Goal: Information Seeking & Learning: Check status

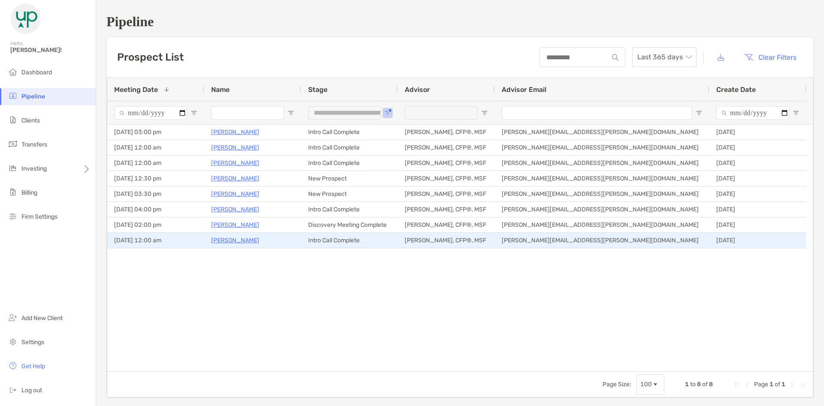
click at [240, 236] on p "Justin Gravius" at bounding box center [235, 240] width 48 height 11
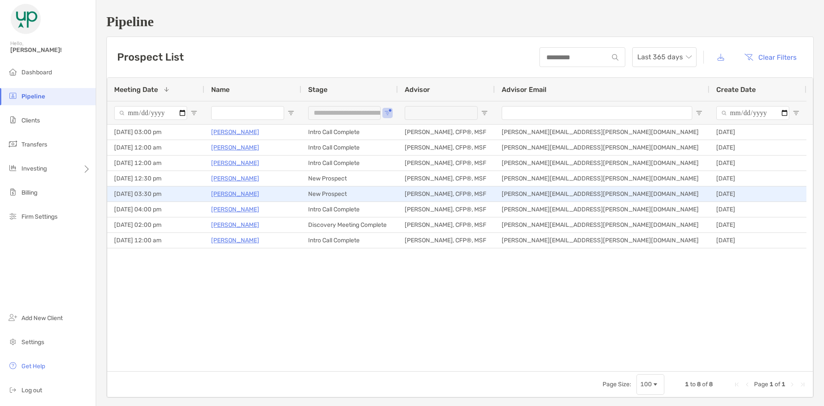
click at [251, 191] on p "Jonathan Leeser" at bounding box center [235, 193] width 48 height 11
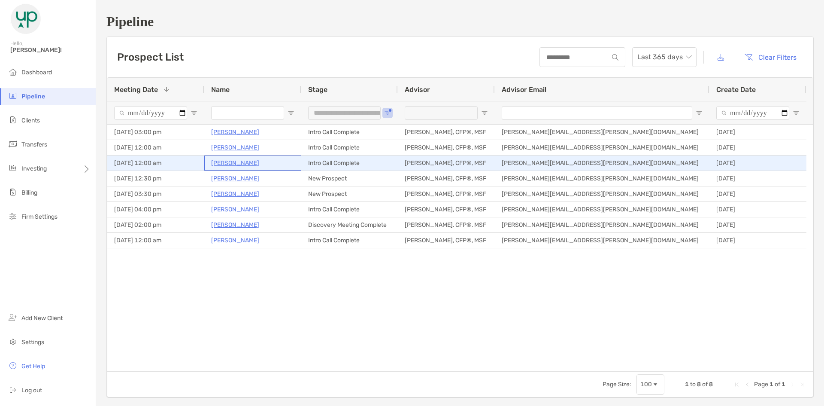
click at [240, 161] on p "Gregg Jones" at bounding box center [235, 163] width 48 height 11
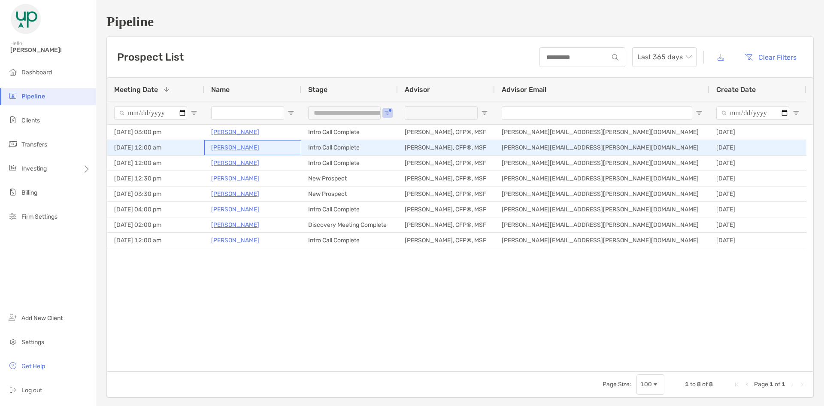
click at [231, 145] on p "[PERSON_NAME]" at bounding box center [235, 147] width 48 height 11
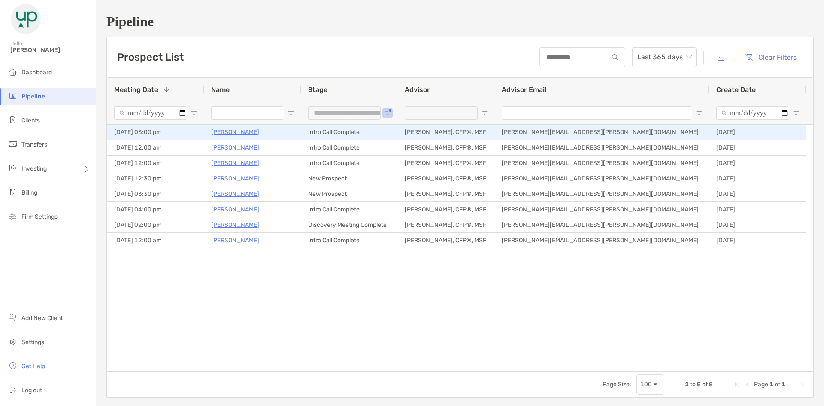
click at [247, 132] on p "[PERSON_NAME]" at bounding box center [235, 132] width 48 height 11
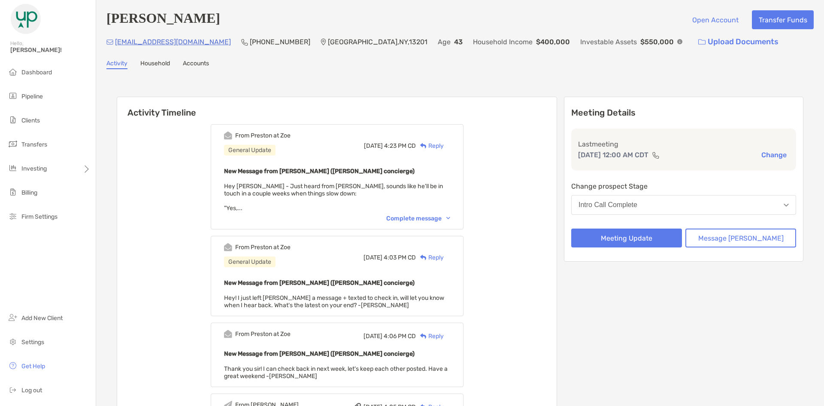
click at [416, 215] on div "From Preston at Zoe General Update Wed, Sep 24 4:23 PM CD Reply New Message fro…" at bounding box center [337, 176] width 253 height 105
click at [415, 216] on div "Complete message" at bounding box center [418, 218] width 64 height 7
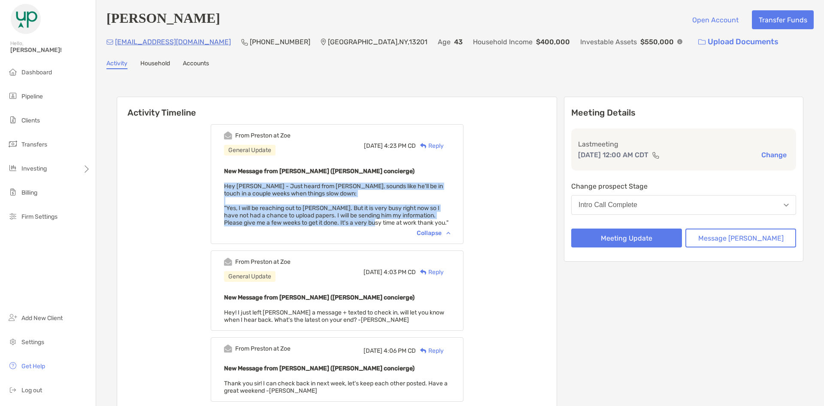
drag, startPoint x: 236, startPoint y: 179, endPoint x: 368, endPoint y: 225, distance: 139.0
click at [368, 225] on div "New Message from Preston Buhrmaster (Zoe concierge) Hey Tony - Just heard from …" at bounding box center [337, 196] width 226 height 61
click at [369, 222] on span "Hey Tony - Just heard from Justin Gravius, sounds like he'll be in touch in a c…" at bounding box center [336, 204] width 224 height 44
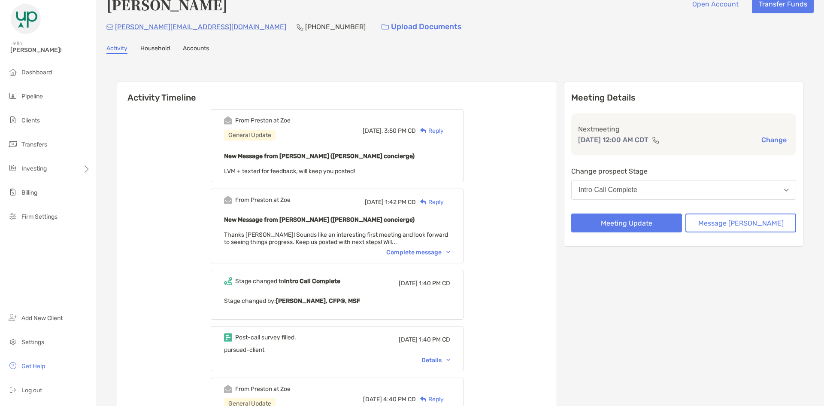
drag, startPoint x: 381, startPoint y: 170, endPoint x: 221, endPoint y: 108, distance: 171.9
click at [221, 108] on div "From Preston at Zoe General Update Yesterday, 3:50 PM CD Reply New Message from…" at bounding box center [337, 397] width 440 height 589
click at [225, 105] on div "From Preston at Zoe General Update Yesterday, 3:50 PM CD Reply New Message from…" at bounding box center [337, 397] width 440 height 589
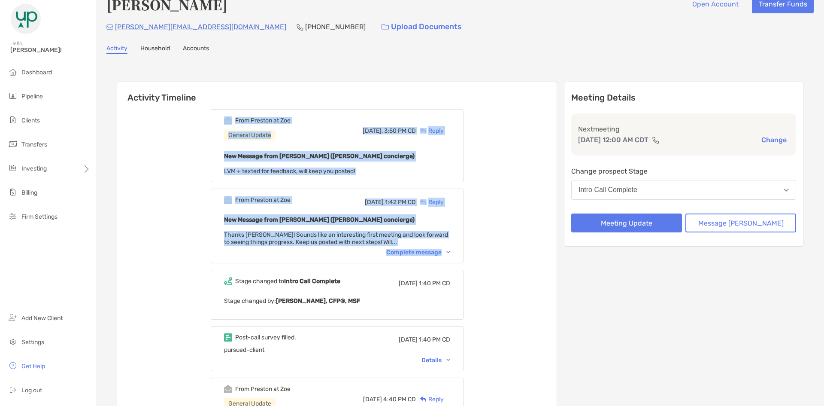
drag, startPoint x: 223, startPoint y: 103, endPoint x: 509, endPoint y: 249, distance: 320.8
click at [509, 249] on div "From Preston at Zoe General Update Yesterday, 3:50 PM CD Reply New Message from…" at bounding box center [337, 397] width 440 height 589
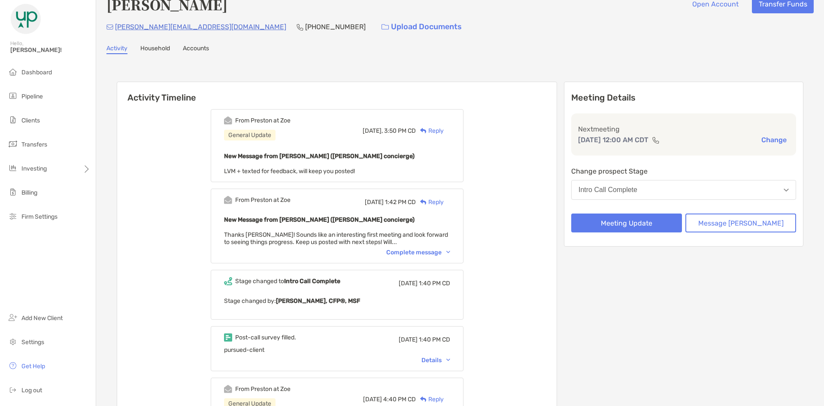
click at [450, 255] on div "Complete message" at bounding box center [418, 252] width 64 height 7
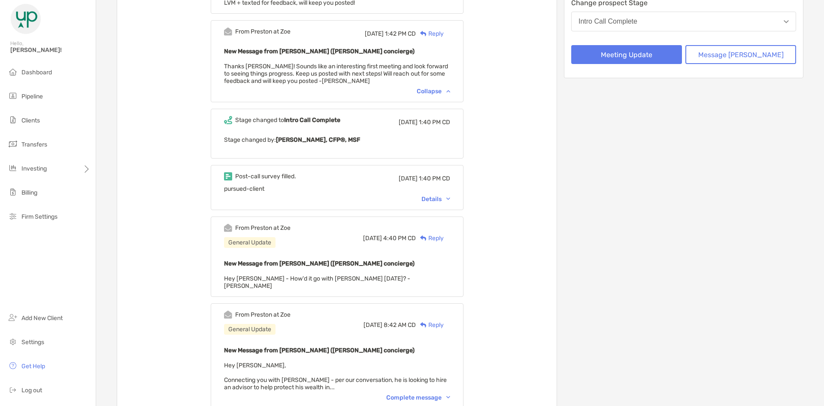
scroll to position [188, 0]
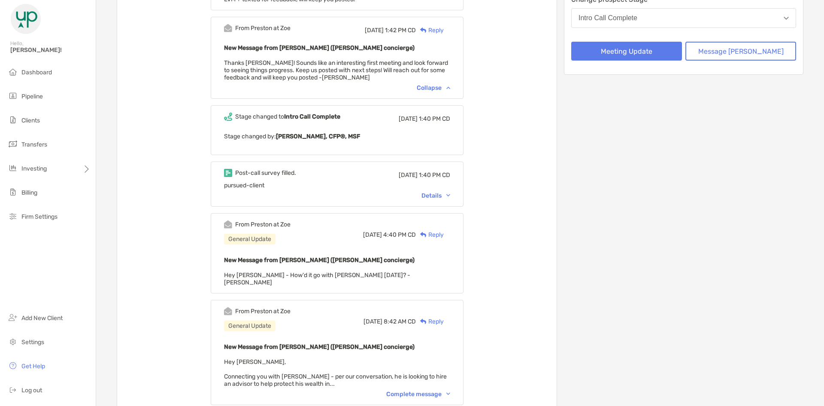
click at [449, 196] on div "Details" at bounding box center [435, 195] width 29 height 7
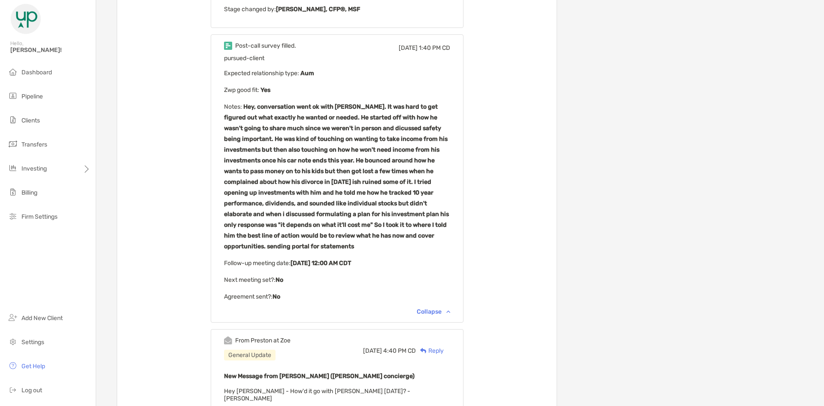
scroll to position [316, 0]
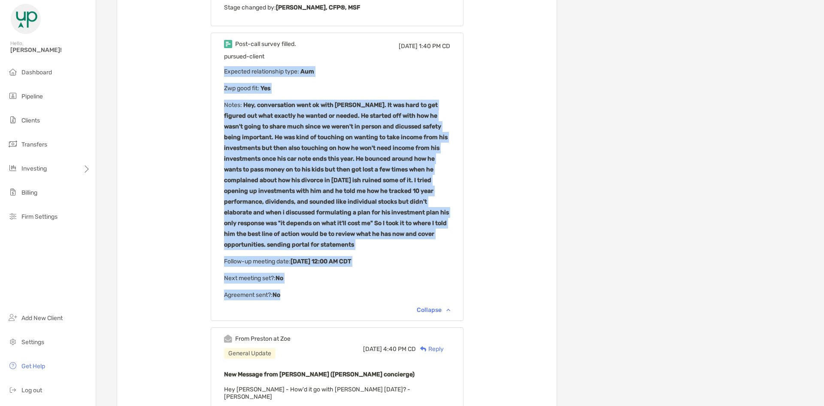
drag, startPoint x: 338, startPoint y: 299, endPoint x: 232, endPoint y: 81, distance: 243.0
click at [229, 73] on div "Post-call survey filled. Wed, Sep 24 1:40 PM CD pursued-client Expected relatio…" at bounding box center [337, 177] width 253 height 288
drag, startPoint x: 233, startPoint y: 103, endPoint x: 191, endPoint y: 177, distance: 85.0
click at [233, 103] on div "Post-call survey filled. Wed, Sep 24 1:40 PM CD pursued-client Expected relatio…" at bounding box center [337, 177] width 253 height 288
click at [167, 181] on div "From Preston at Zoe General Update Yesterday, 3:50 PM CD Reply New Message from…" at bounding box center [337, 222] width 440 height 840
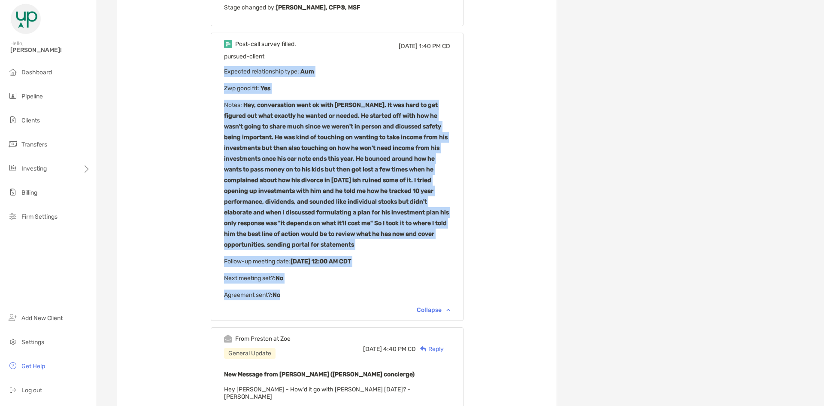
click at [227, 167] on div "Post-call survey filled. Wed, Sep 24 1:40 PM CD pursued-client Expected relatio…" at bounding box center [337, 177] width 253 height 288
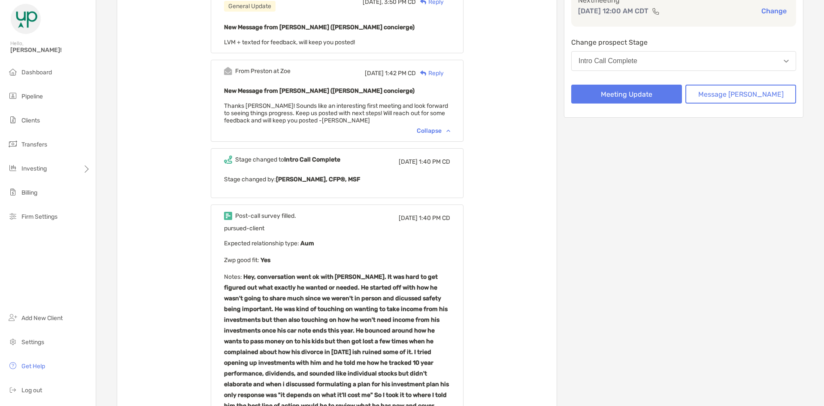
scroll to position [0, 0]
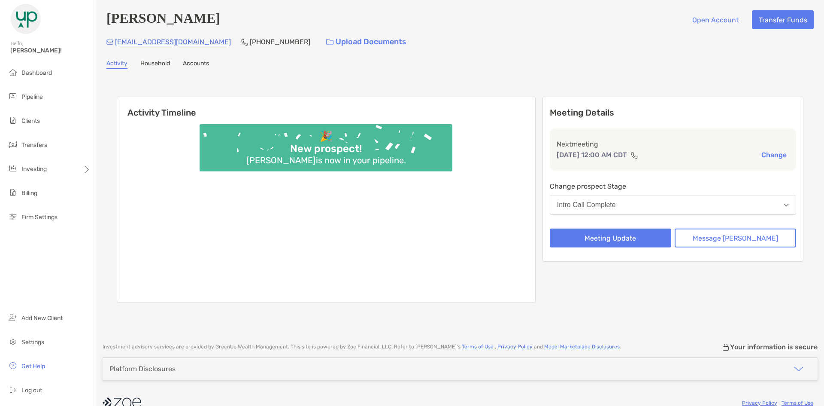
scroll to position [16, 0]
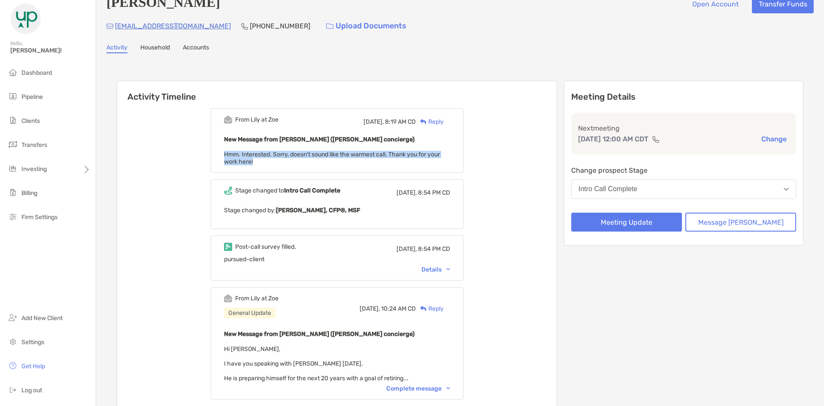
drag, startPoint x: 322, startPoint y: 162, endPoint x: 233, endPoint y: 148, distance: 90.0
click at [233, 148] on div "From [PERSON_NAME] at Zoe [DATE], 8:19 AM CD Reply New Message from [PERSON_NAM…" at bounding box center [337, 140] width 253 height 64
click at [245, 146] on div "New Message from [PERSON_NAME] ([PERSON_NAME] concierge) Hmm. Interested. Sorry…" at bounding box center [337, 149] width 226 height 31
drag, startPoint x: 236, startPoint y: 139, endPoint x: 277, endPoint y: 159, distance: 44.9
click at [276, 160] on div "From [PERSON_NAME] at Zoe [DATE], 8:19 AM CD Reply New Message from [PERSON_NAM…" at bounding box center [337, 140] width 253 height 64
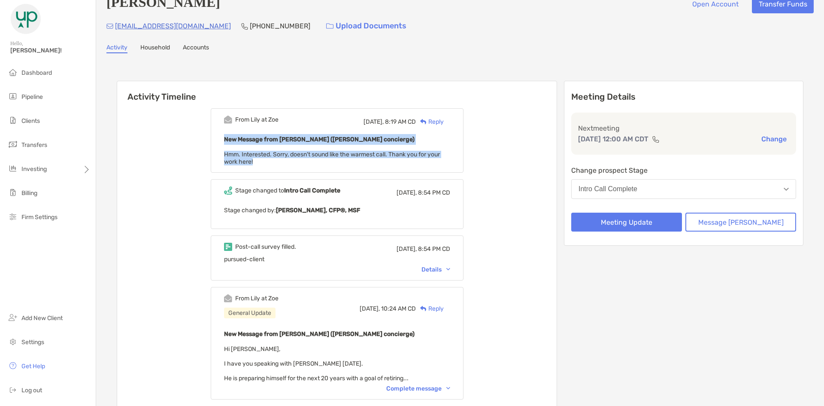
click at [277, 159] on div "New Message from Lily Kraus (Zoe concierge) Hmm. Interested. Sorry, doesn't sou…" at bounding box center [337, 149] width 226 height 31
drag, startPoint x: 277, startPoint y: 159, endPoint x: 230, endPoint y: 112, distance: 66.8
click at [230, 112] on div "From Lily at Zoe Today, 8:19 AM CD Reply New Message from Lily Kraus (Zoe conci…" at bounding box center [337, 140] width 253 height 64
click at [230, 110] on div "From Lily at Zoe Today, 8:19 AM CD Reply New Message from Lily Kraus (Zoe conci…" at bounding box center [337, 140] width 253 height 64
drag, startPoint x: 230, startPoint y: 110, endPoint x: 311, endPoint y: 168, distance: 99.2
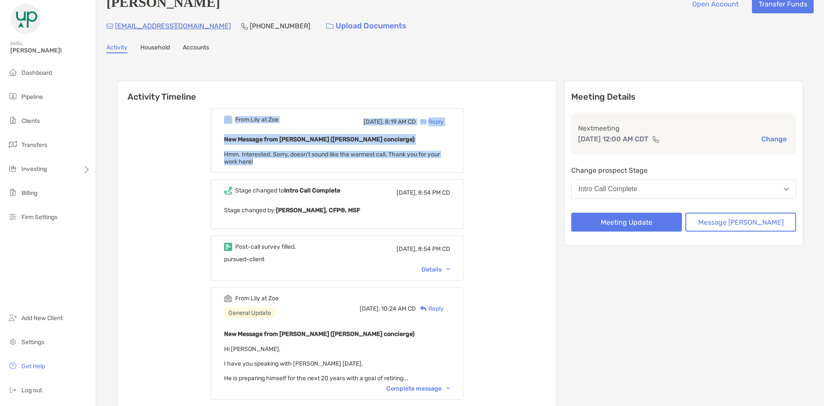
click at [311, 168] on div "From Lily at Zoe Today, 8:19 AM CD Reply New Message from Lily Kraus (Zoe conci…" at bounding box center [337, 140] width 253 height 64
click at [312, 164] on div "New Message from Lily Kraus (Zoe concierge) Hmm. Interested. Sorry, doesn't sou…" at bounding box center [337, 149] width 226 height 31
drag, startPoint x: 312, startPoint y: 164, endPoint x: 238, endPoint y: 143, distance: 77.2
click at [238, 143] on div "New Message from Lily Kraus (Zoe concierge) Hmm. Interested. Sorry, doesn't sou…" at bounding box center [337, 149] width 226 height 31
click at [238, 143] on b "New Message from Lily Kraus (Zoe concierge)" at bounding box center [319, 139] width 191 height 7
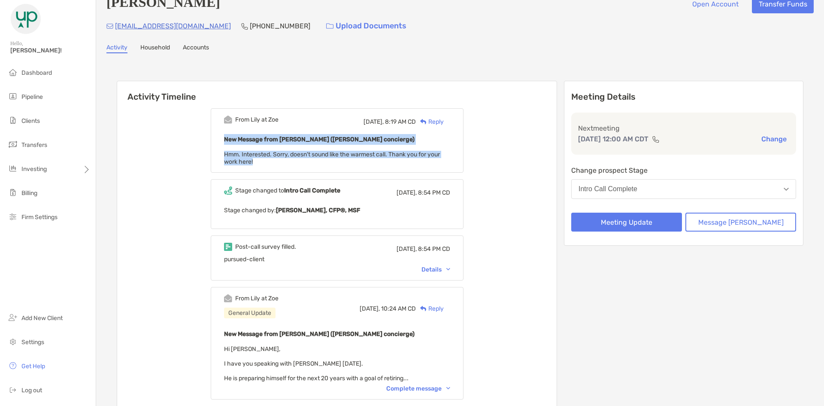
drag, startPoint x: 238, startPoint y: 138, endPoint x: 276, endPoint y: 161, distance: 44.5
click at [276, 161] on div "New Message from Lily Kraus (Zoe concierge) Hmm. Interested. Sorry, doesn't sou…" at bounding box center [337, 149] width 226 height 31
click at [277, 161] on div "New Message from Lily Kraus (Zoe concierge) Hmm. Interested. Sorry, doesn't sou…" at bounding box center [337, 149] width 226 height 31
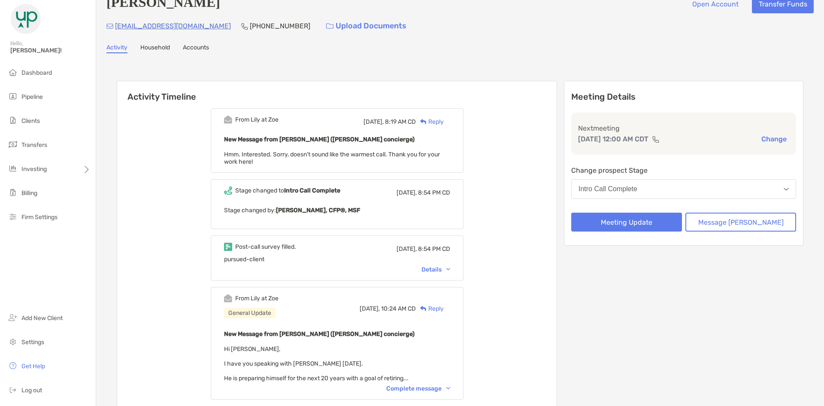
scroll to position [0, 0]
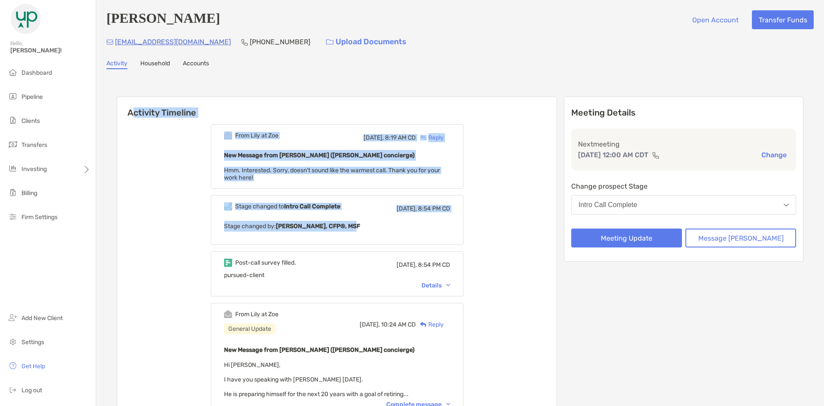
drag, startPoint x: 133, startPoint y: 115, endPoint x: 487, endPoint y: 245, distance: 377.0
click at [487, 245] on div "Activity Timeline From Lily at Zoe Today, 8:19 AM CD Reply New Message from Lil…" at bounding box center [337, 318] width 440 height 442
click at [491, 245] on div "From Lily at Zoe Today, 8:19 AM CD Reply New Message from Lily Kraus (Zoe conci…" at bounding box center [337, 328] width 440 height 420
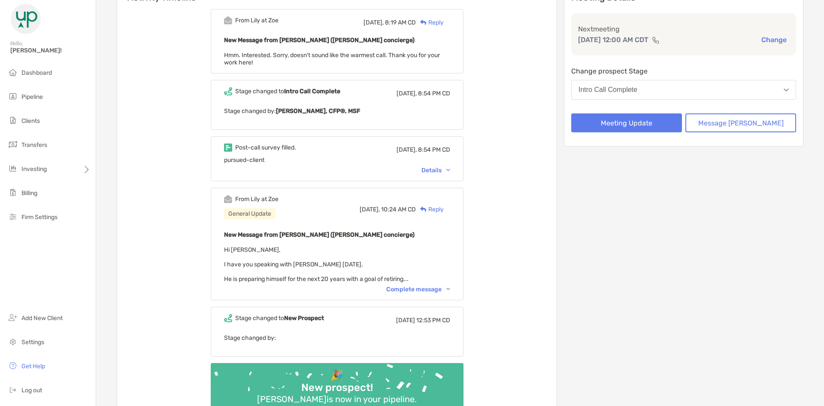
scroll to position [129, 0]
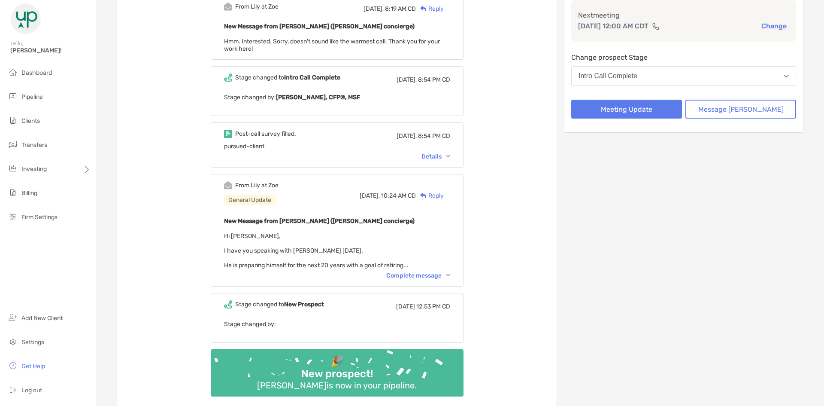
click at [443, 273] on div "Complete message" at bounding box center [418, 275] width 64 height 7
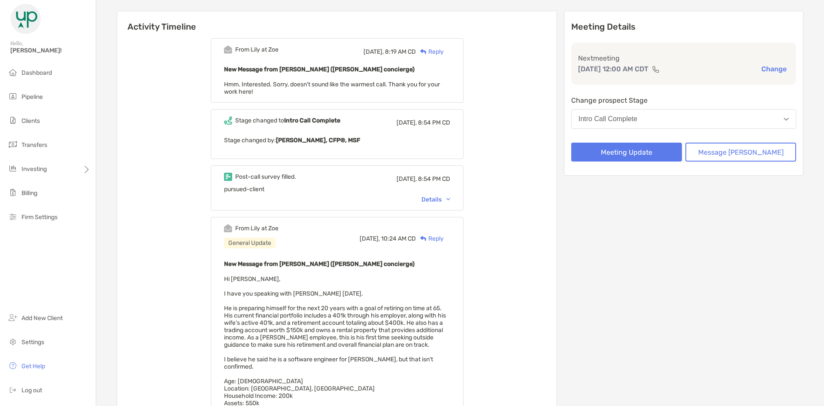
scroll to position [0, 0]
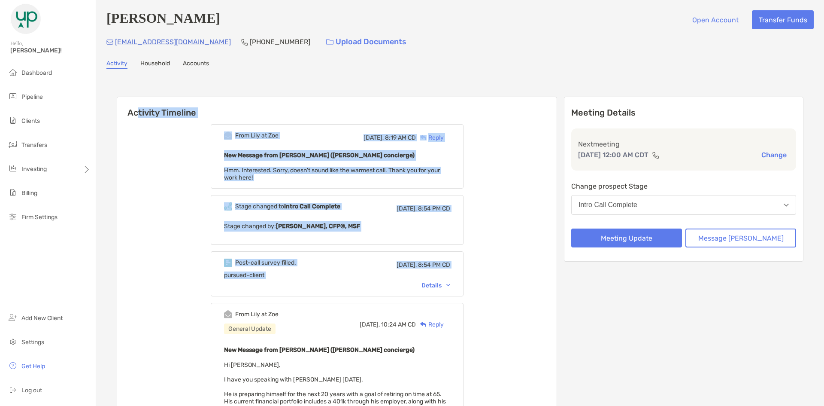
drag, startPoint x: 138, startPoint y: 103, endPoint x: 496, endPoint y: 300, distance: 408.2
click at [492, 300] on div "Activity Timeline From Lily at Zoe Today, 8:19 AM CD Reply New Message from Lil…" at bounding box center [337, 383] width 440 height 573
click at [496, 300] on div "From Lily at Zoe Today, 8:19 AM CD Reply New Message from Lily Kraus (Zoe conci…" at bounding box center [337, 394] width 440 height 552
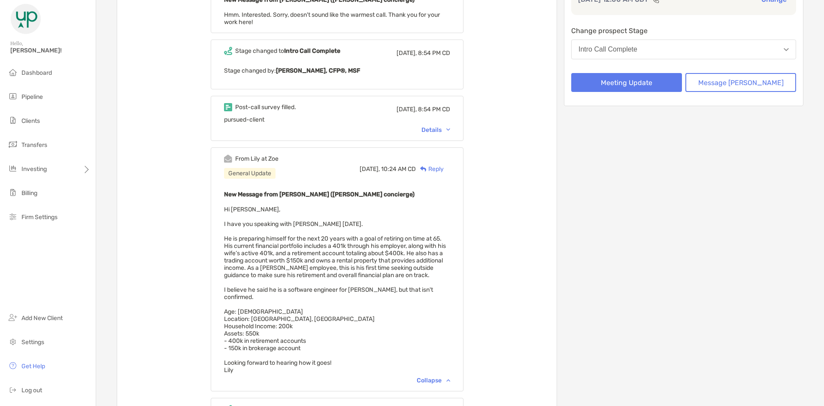
scroll to position [215, 0]
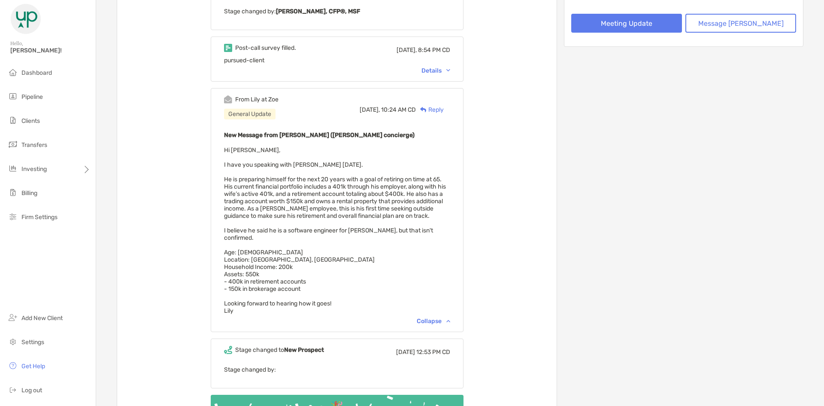
drag, startPoint x: 388, startPoint y: 313, endPoint x: 222, endPoint y: 134, distance: 243.9
click at [222, 134] on div "From Lily at Zoe Today, 8:19 AM CD Reply New Message from Lily Kraus (Zoe conci…" at bounding box center [337, 179] width 440 height 552
click at [229, 133] on div "From Lily at Zoe General Update Yesterday, 10:24 AM CD Reply New Message from L…" at bounding box center [337, 210] width 253 height 244
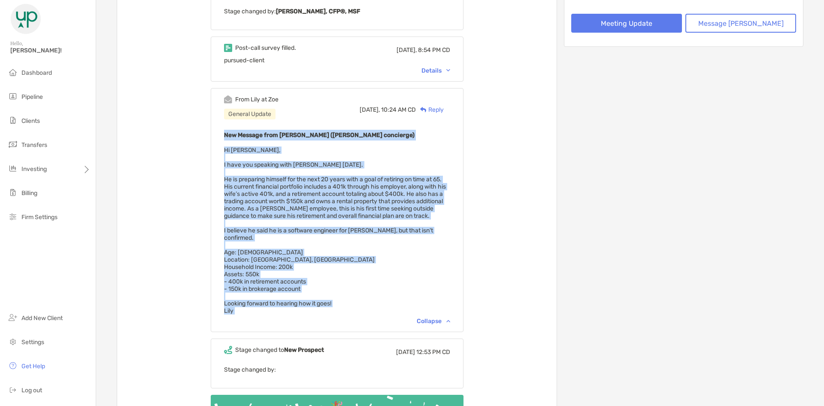
drag, startPoint x: 229, startPoint y: 133, endPoint x: 334, endPoint y: 309, distance: 204.9
click at [334, 309] on div "From Lily at Zoe General Update Yesterday, 10:24 AM CD Reply New Message from L…" at bounding box center [337, 210] width 253 height 244
click at [340, 294] on div "New Message from Lily Kraus (Zoe concierge) Hi Tony, I have you speaking with S…" at bounding box center [337, 222] width 226 height 185
drag, startPoint x: 336, startPoint y: 315, endPoint x: 236, endPoint y: 138, distance: 203.7
click at [236, 138] on div "From Lily at Zoe General Update Yesterday, 10:24 AM CD Reply New Message from L…" at bounding box center [337, 210] width 253 height 244
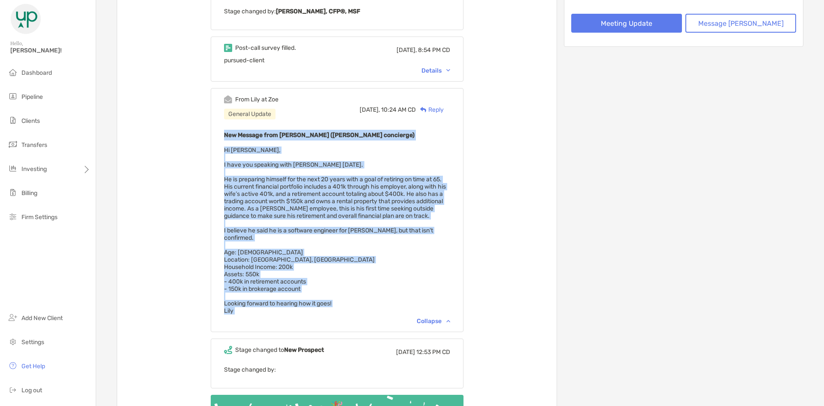
click at [236, 138] on div "From Lily at Zoe General Update Yesterday, 10:24 AM CD Reply New Message from L…" at bounding box center [337, 210] width 253 height 244
drag, startPoint x: 233, startPoint y: 100, endPoint x: 342, endPoint y: 310, distance: 236.1
click at [342, 310] on div "From Lily at Zoe General Update Yesterday, 10:24 AM CD Reply New Message from L…" at bounding box center [337, 210] width 253 height 244
click at [349, 294] on div "New Message from Lily Kraus (Zoe concierge) Hi Tony, I have you speaking with S…" at bounding box center [337, 222] width 226 height 185
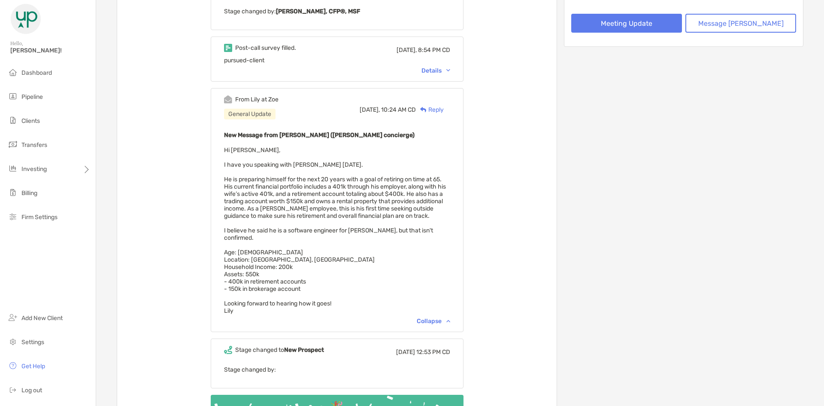
scroll to position [0, 0]
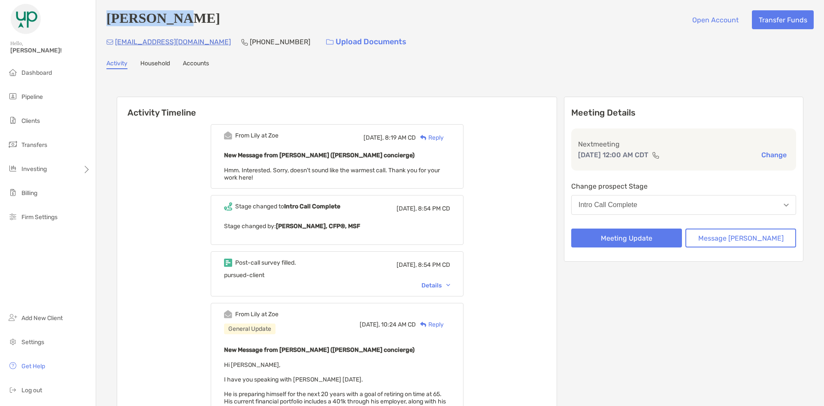
drag, startPoint x: 198, startPoint y: 20, endPoint x: 108, endPoint y: 26, distance: 90.4
click at [108, 26] on div "Saif Nawaz Open Account Transfer Funds" at bounding box center [459, 19] width 707 height 19
click at [110, 21] on h4 "Saif Nawaz" at bounding box center [163, 19] width 114 height 19
drag, startPoint x: 108, startPoint y: 22, endPoint x: 232, endPoint y: 19, distance: 124.5
click at [232, 19] on div "Saif Nawaz Open Account Transfer Funds" at bounding box center [459, 19] width 707 height 19
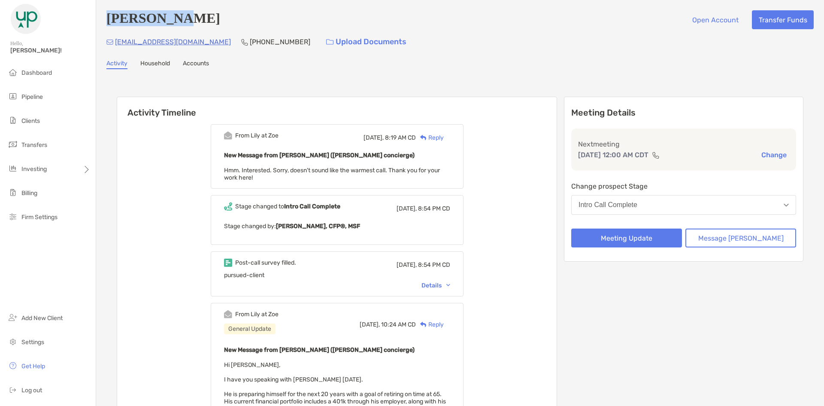
drag, startPoint x: 232, startPoint y: 19, endPoint x: 221, endPoint y: 18, distance: 11.7
click at [231, 19] on div "Saif Nawaz Open Account Transfer Funds" at bounding box center [459, 19] width 707 height 19
click at [229, 20] on div "Saif Nawaz Open Account Transfer Funds" at bounding box center [459, 19] width 707 height 19
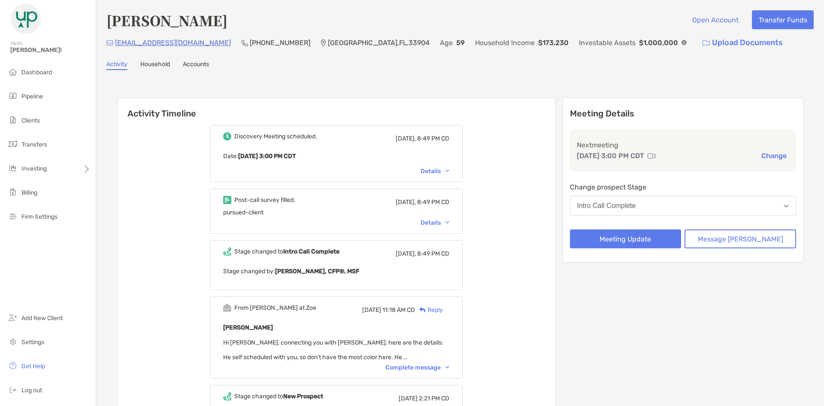
click at [442, 170] on div "Details" at bounding box center [435, 170] width 29 height 7
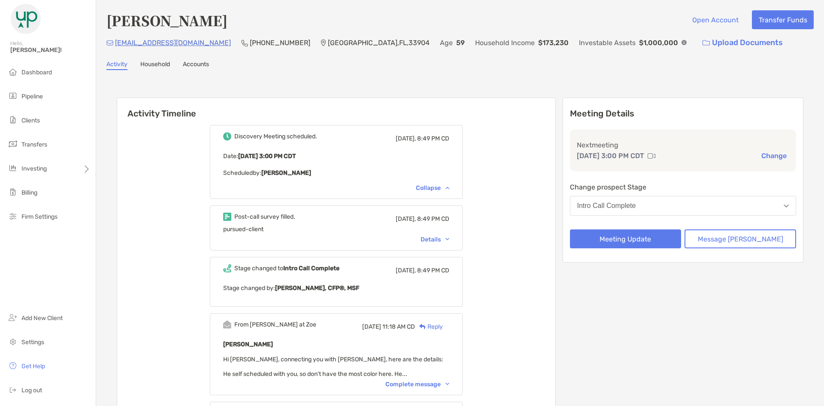
click at [447, 237] on div "Details" at bounding box center [435, 239] width 29 height 7
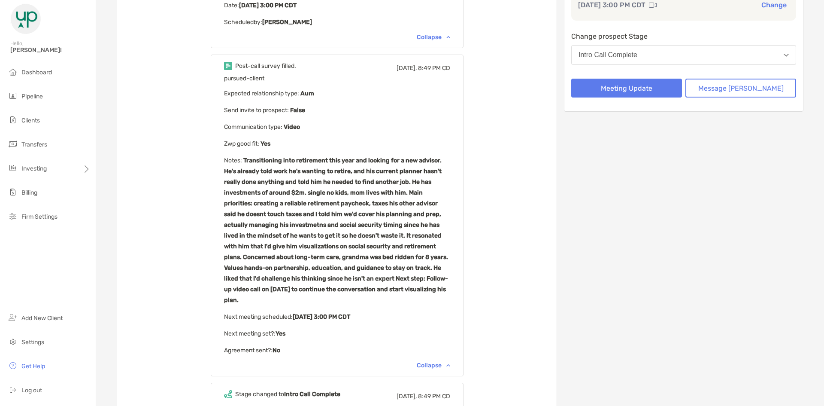
scroll to position [172, 0]
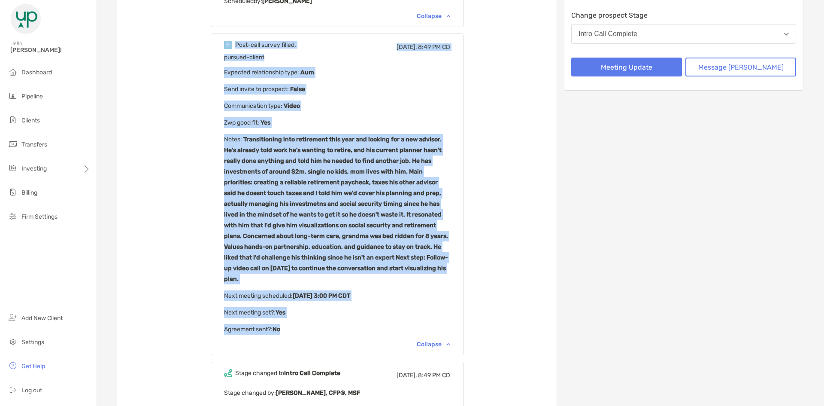
drag, startPoint x: 232, startPoint y: 38, endPoint x: 419, endPoint y: 302, distance: 323.2
click at [417, 312] on div "Post-call survey filled. [DATE], 8:49 PM CD pursued-client Expected relationshi…" at bounding box center [337, 193] width 253 height 321
click at [421, 307] on p "Next meeting set? : Yes" at bounding box center [337, 312] width 226 height 11
drag, startPoint x: 400, startPoint y: 308, endPoint x: 238, endPoint y: 46, distance: 307.9
click at [238, 46] on div "Post-call survey filled. [DATE], 8:49 PM CD pursued-client Expected relationshi…" at bounding box center [337, 193] width 253 height 321
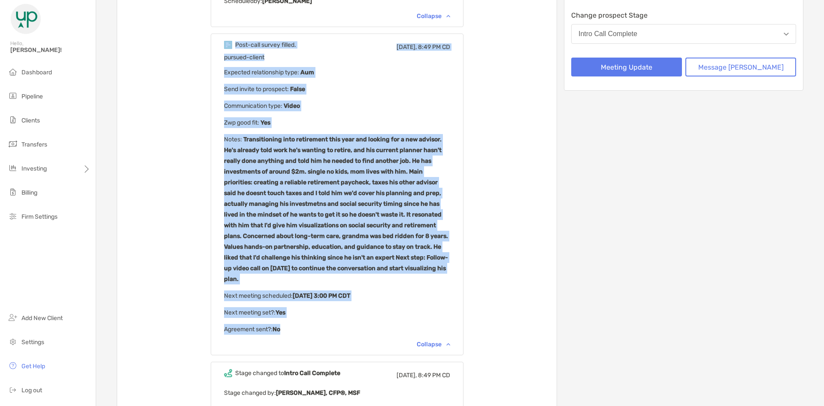
click at [235, 45] on div "Post-call survey filled. [DATE], 8:49 PM CD pursued-client Expected relationshi…" at bounding box center [337, 193] width 253 height 321
drag, startPoint x: 235, startPoint y: 45, endPoint x: 341, endPoint y: 314, distance: 289.6
click at [343, 315] on div "Post-call survey filled. [DATE], 8:49 PM CD pursued-client Expected relationshi…" at bounding box center [337, 193] width 253 height 321
click at [341, 324] on p "Agreement sent? : No" at bounding box center [337, 329] width 226 height 11
drag, startPoint x: 331, startPoint y: 321, endPoint x: 236, endPoint y: 41, distance: 295.5
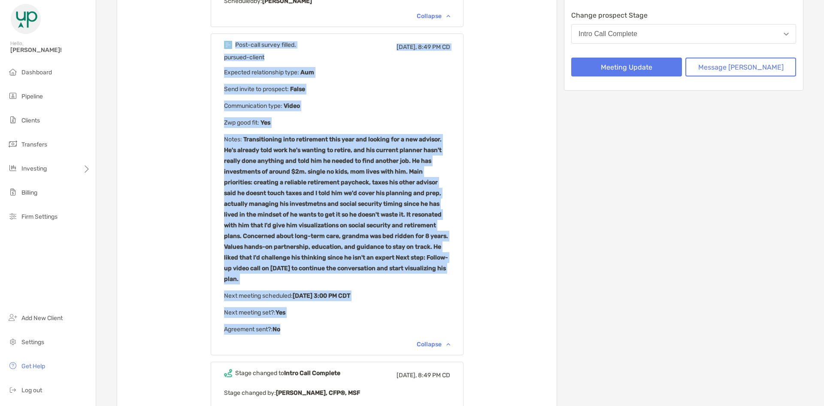
click at [236, 41] on div "Post-call survey filled. [DATE], 8:49 PM CD pursued-client Expected relationshi…" at bounding box center [337, 193] width 253 height 321
click at [232, 43] on div "Post-call survey filled. [DATE], 8:49 PM CD pursued-client Expected relationshi…" at bounding box center [337, 193] width 253 height 321
drag, startPoint x: 232, startPoint y: 43, endPoint x: 342, endPoint y: 315, distance: 292.9
click at [342, 315] on div "Post-call survey filled. [DATE], 8:49 PM CD pursued-client Expected relationshi…" at bounding box center [337, 193] width 253 height 321
click at [342, 324] on p "Agreement sent? : No" at bounding box center [337, 329] width 226 height 11
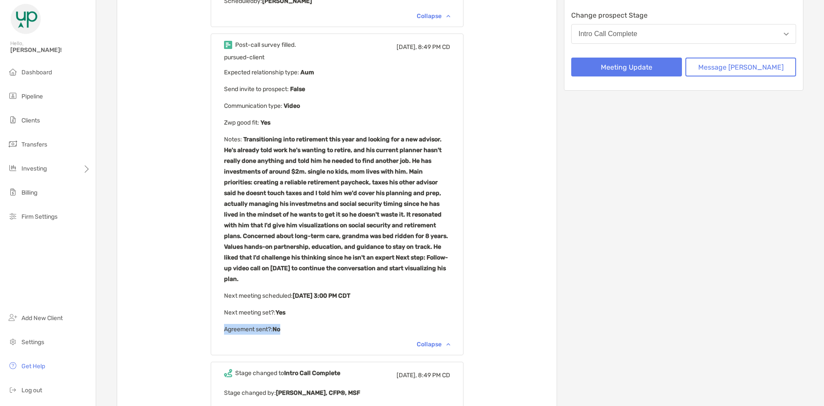
click at [350, 310] on div "pursued-client Expected relationship type : Aum Send invite to prospect : False…" at bounding box center [337, 194] width 226 height 281
click at [346, 324] on p "Agreement sent? : No" at bounding box center [337, 329] width 226 height 11
click at [345, 324] on p "Agreement sent? : No" at bounding box center [337, 329] width 226 height 11
click at [309, 324] on p "Agreement sent? : No" at bounding box center [337, 329] width 226 height 11
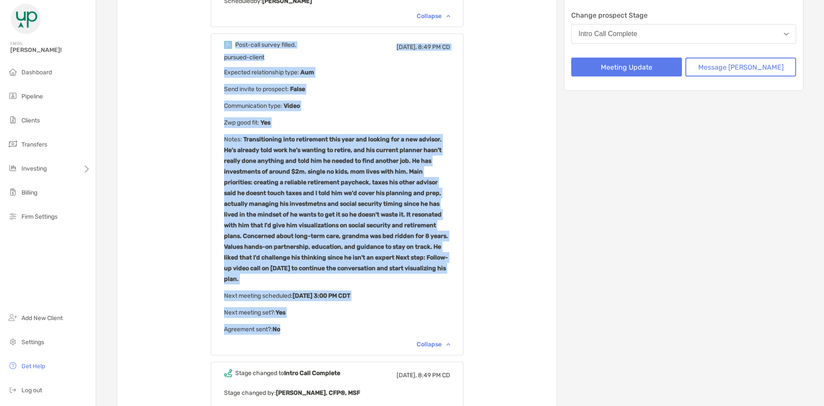
drag, startPoint x: 303, startPoint y: 322, endPoint x: 218, endPoint y: 49, distance: 286.2
click at [218, 49] on div "Discovery Meeting scheduled. [DATE], 8:49 PM CD Date : [DATE] 3:00 PM CDT Sched…" at bounding box center [337, 285] width 440 height 676
click at [215, 56] on div "Discovery Meeting scheduled. [DATE], 8:49 PM CD Date : [DATE] 3:00 PM CDT Sched…" at bounding box center [337, 285] width 440 height 676
drag, startPoint x: 218, startPoint y: 45, endPoint x: 327, endPoint y: 307, distance: 284.2
click at [327, 307] on div "Discovery Meeting scheduled. [DATE], 8:49 PM CD Date : [DATE] 3:00 PM CDT Sched…" at bounding box center [337, 285] width 440 height 676
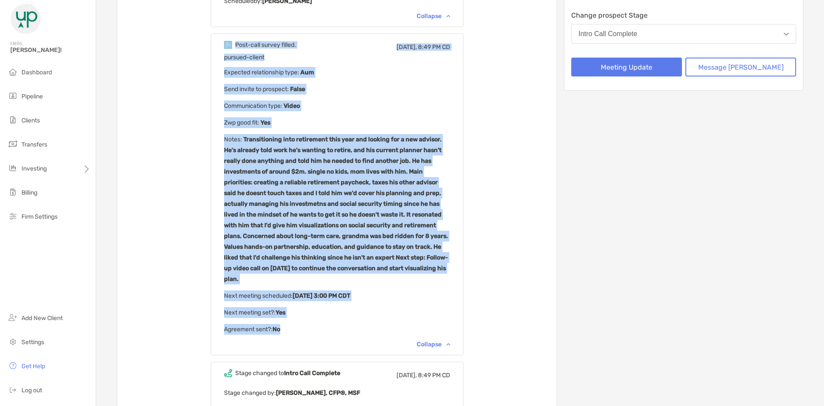
click at [327, 307] on div "pursued-client Expected relationship type : Aum Send invite to prospect : False…" at bounding box center [337, 194] width 226 height 281
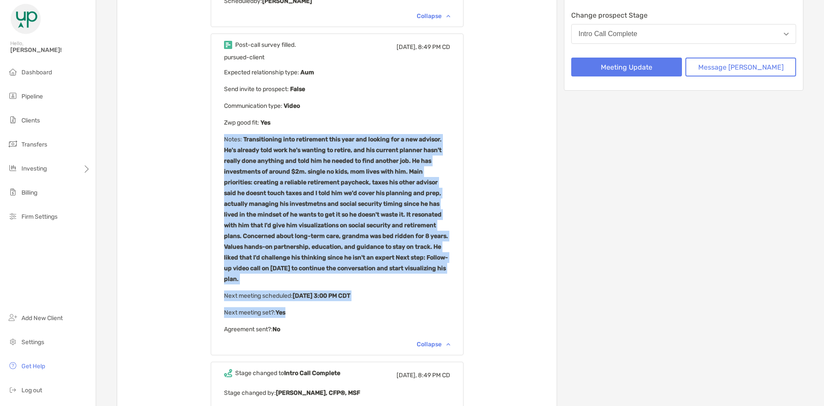
drag, startPoint x: 238, startPoint y: 140, endPoint x: 379, endPoint y: 304, distance: 216.4
click at [379, 304] on div "pursued-client Expected relationship type : Aum Send invite to prospect : False…" at bounding box center [337, 194] width 226 height 281
click at [379, 307] on p "Next meeting set? : Yes" at bounding box center [337, 312] width 226 height 11
drag, startPoint x: 365, startPoint y: 321, endPoint x: 237, endPoint y: 138, distance: 222.9
click at [237, 138] on div "Post-call survey filled. [DATE], 8:49 PM CD pursued-client Expected relationshi…" at bounding box center [337, 193] width 253 height 321
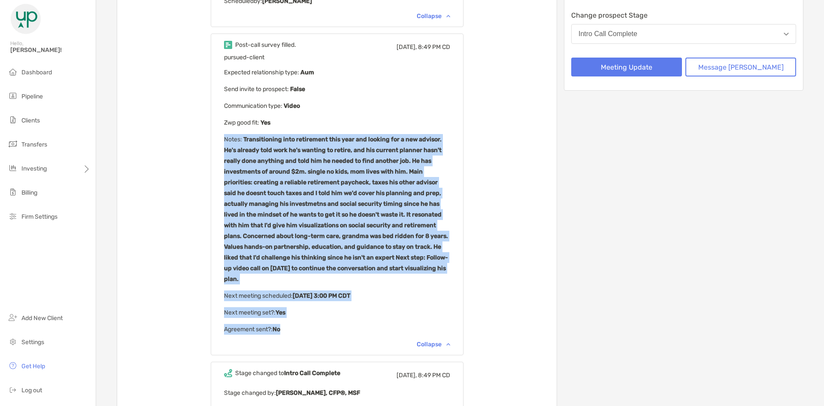
click at [241, 142] on p "Notes : Transitioning into retirement this year and looking for a new advisor. …" at bounding box center [337, 209] width 226 height 150
drag, startPoint x: 239, startPoint y: 139, endPoint x: 315, endPoint y: 321, distance: 197.4
click at [315, 321] on div "pursued-client Expected relationship type : Aum Send invite to prospect : False…" at bounding box center [337, 194] width 226 height 281
click at [315, 324] on p "Agreement sent? : No" at bounding box center [337, 329] width 226 height 11
drag, startPoint x: 315, startPoint y: 321, endPoint x: 243, endPoint y: 136, distance: 197.8
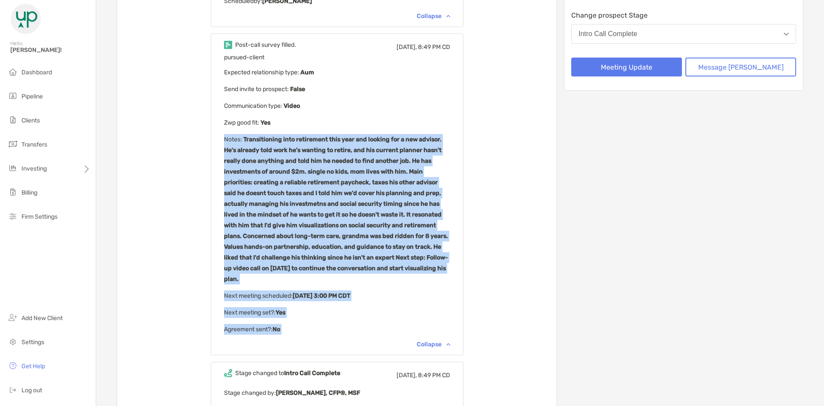
click at [243, 136] on div "pursued-client Expected relationship type : Aum Send invite to prospect : False…" at bounding box center [337, 194] width 226 height 281
click at [237, 140] on div "Post-call survey filled. [DATE], 8:49 PM CD pursued-client Expected relationshi…" at bounding box center [337, 193] width 253 height 321
drag, startPoint x: 239, startPoint y: 138, endPoint x: 317, endPoint y: 318, distance: 196.1
click at [317, 318] on div "pursued-client Expected relationship type : Aum Send invite to prospect : False…" at bounding box center [337, 194] width 226 height 281
click at [317, 324] on p "Agreement sent? : No" at bounding box center [337, 329] width 226 height 11
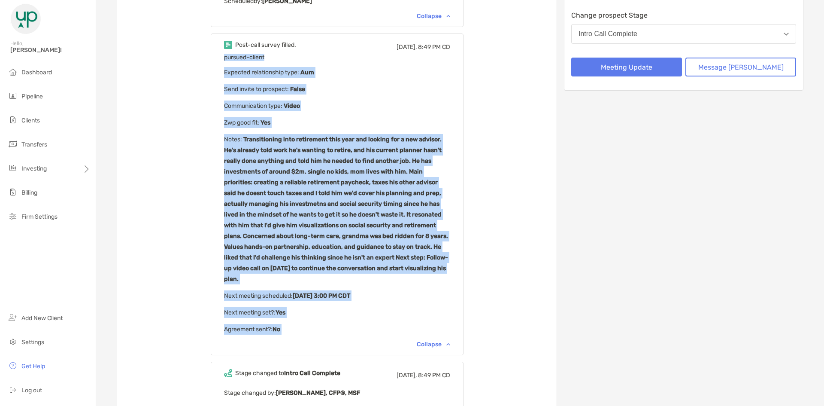
drag, startPoint x: 317, startPoint y: 318, endPoint x: 237, endPoint y: 55, distance: 274.1
click at [237, 55] on div "Post-call survey filled. [DATE], 8:49 PM CD pursued-client Expected relationshi…" at bounding box center [337, 193] width 253 height 321
click at [236, 56] on div "Post-call survey filled. [DATE], 8:49 PM CD pursued-client Expected relationshi…" at bounding box center [337, 193] width 253 height 321
click at [249, 58] on span "pursued-client" at bounding box center [244, 57] width 40 height 7
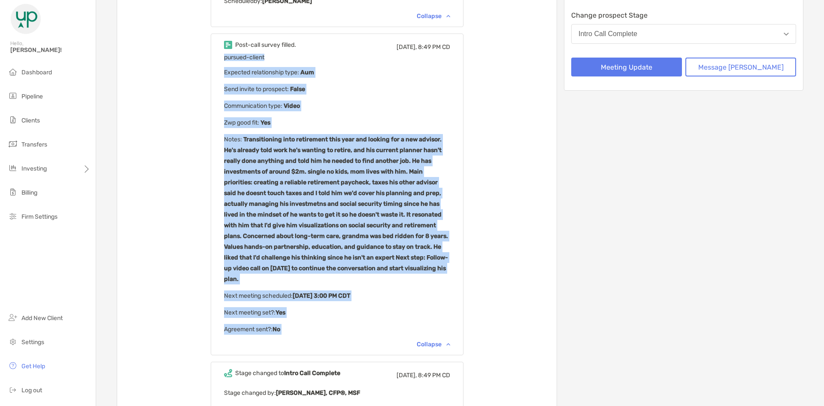
drag, startPoint x: 235, startPoint y: 58, endPoint x: 325, endPoint y: 324, distance: 281.5
click at [325, 324] on div "Post-call survey filled. [DATE], 8:49 PM CD pursued-client Expected relationshi…" at bounding box center [337, 193] width 253 height 321
drag, startPoint x: 326, startPoint y: 324, endPoint x: 392, endPoint y: 177, distance: 160.4
click at [326, 323] on div "Post-call survey filled. [DATE], 8:49 PM CD pursued-client Expected relationshi…" at bounding box center [337, 193] width 253 height 321
